Goal: Task Accomplishment & Management: Manage account settings

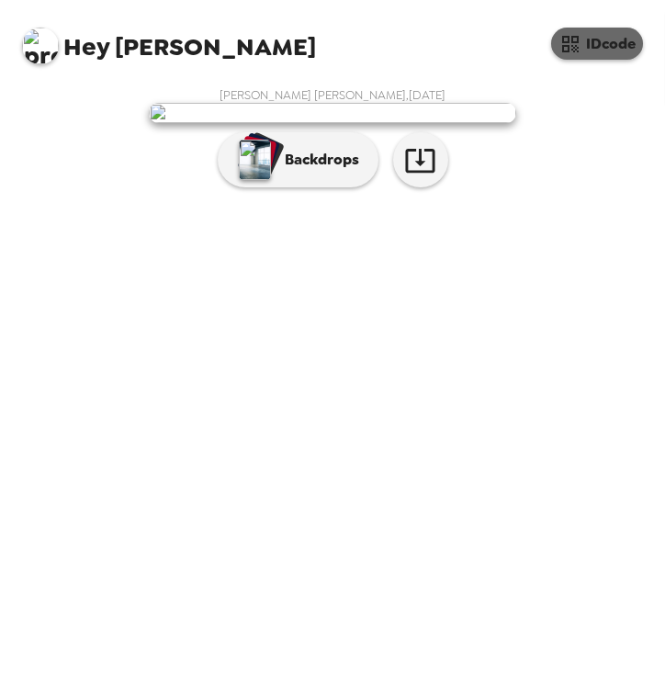
click at [568, 45] on icon "button" at bounding box center [570, 44] width 17 height 17
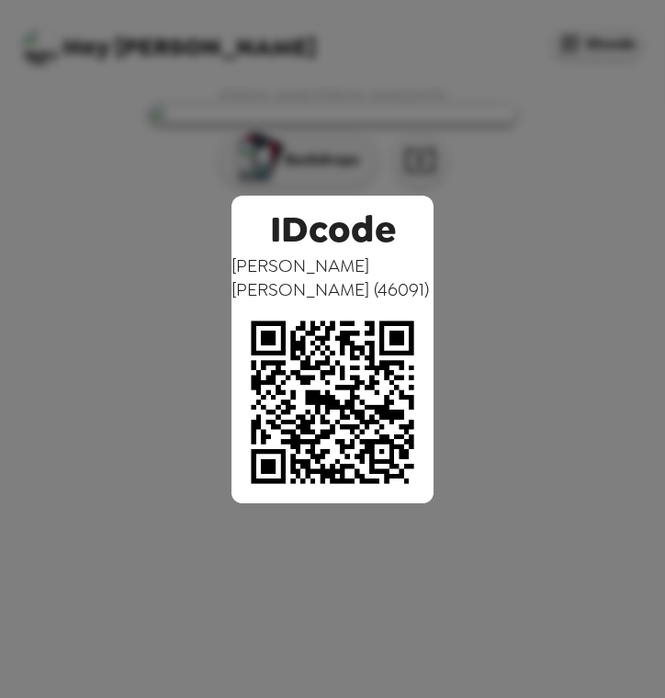
click at [424, 210] on div "IDcode Sarah Mohamed Hamid ( 46091 )" at bounding box center [333, 350] width 202 height 308
click at [282, 163] on div "IDcode Sarah Mohamed Hamid ( 46091 )" at bounding box center [332, 349] width 665 height 698
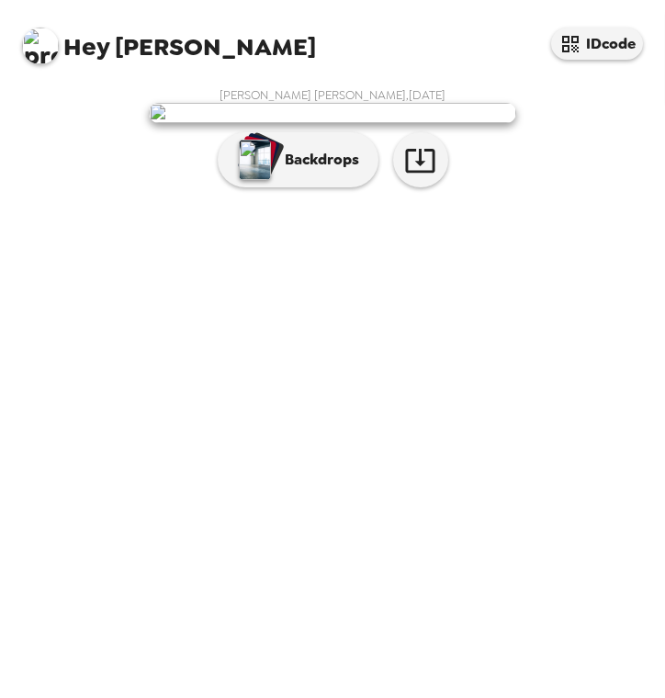
click at [40, 54] on img at bounding box center [40, 46] width 37 height 37
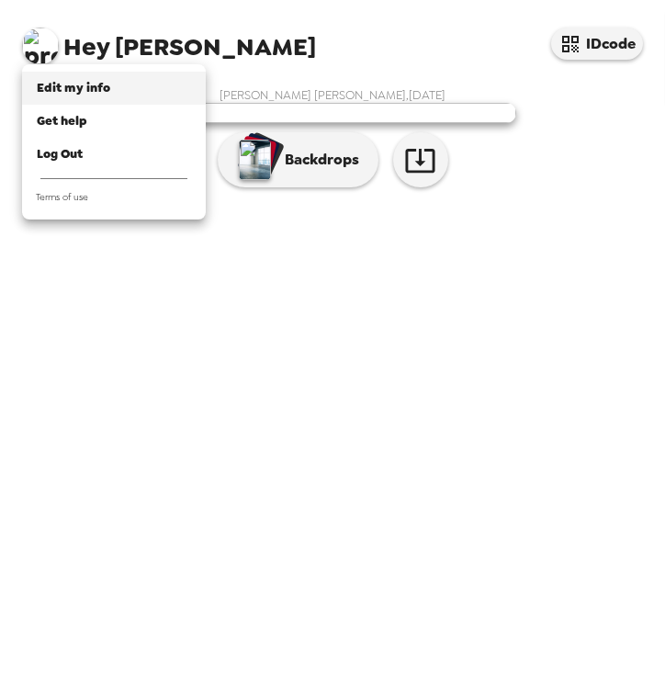
click at [67, 98] on li "Edit my info" at bounding box center [114, 88] width 184 height 33
